Goal: Check status: Check status

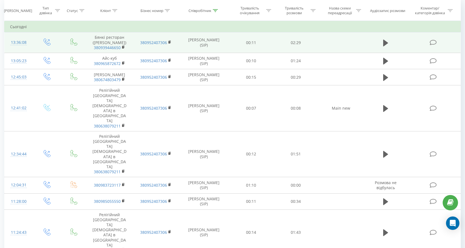
scroll to position [23, 0]
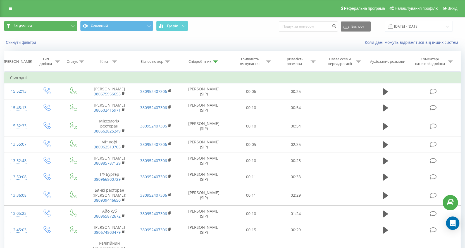
click at [63, 29] on button "Всі дзвінки" at bounding box center [40, 26] width 73 height 10
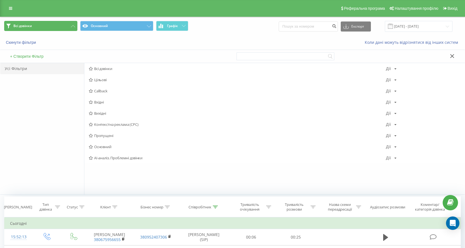
click at [63, 28] on button "Всі дзвінки" at bounding box center [40, 26] width 73 height 10
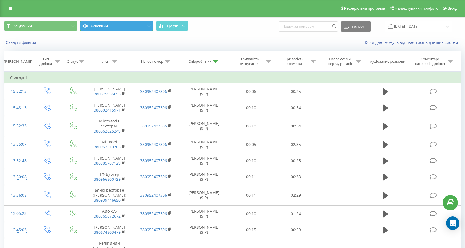
click at [118, 26] on button "Основний" at bounding box center [116, 26] width 73 height 10
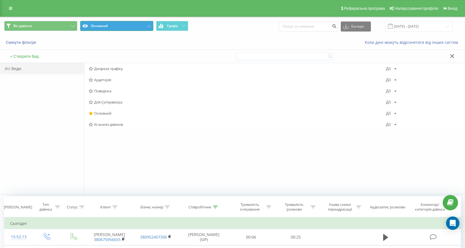
click at [120, 26] on button "Основний" at bounding box center [116, 26] width 73 height 10
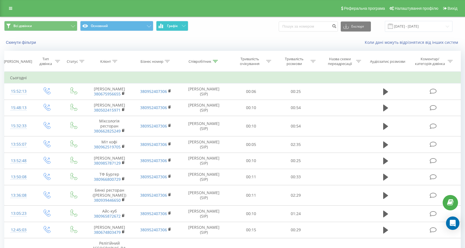
click at [180, 29] on button "Графік" at bounding box center [172, 26] width 32 height 10
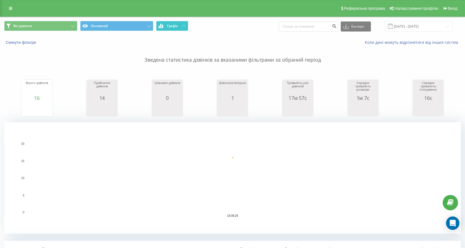
click at [181, 30] on button "Графік" at bounding box center [172, 26] width 32 height 10
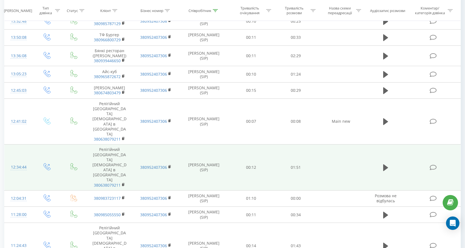
scroll to position [162, 0]
